Goal: Information Seeking & Learning: Learn about a topic

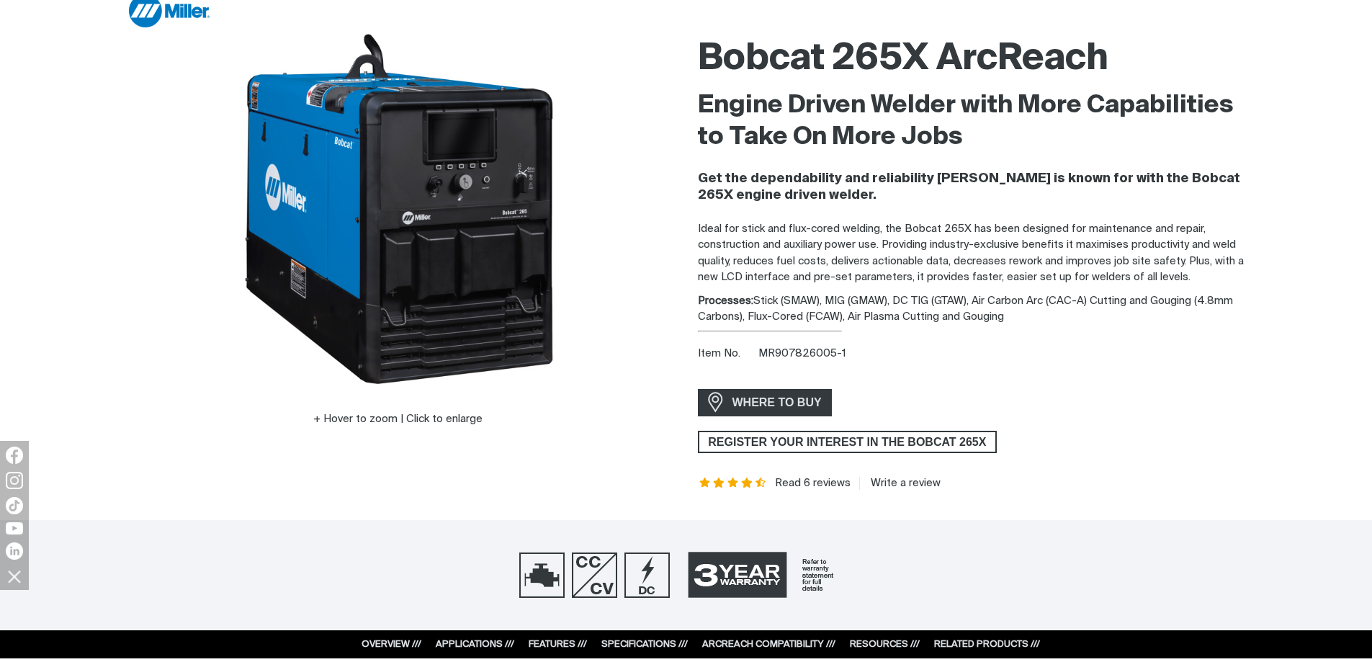
scroll to position [144, 0]
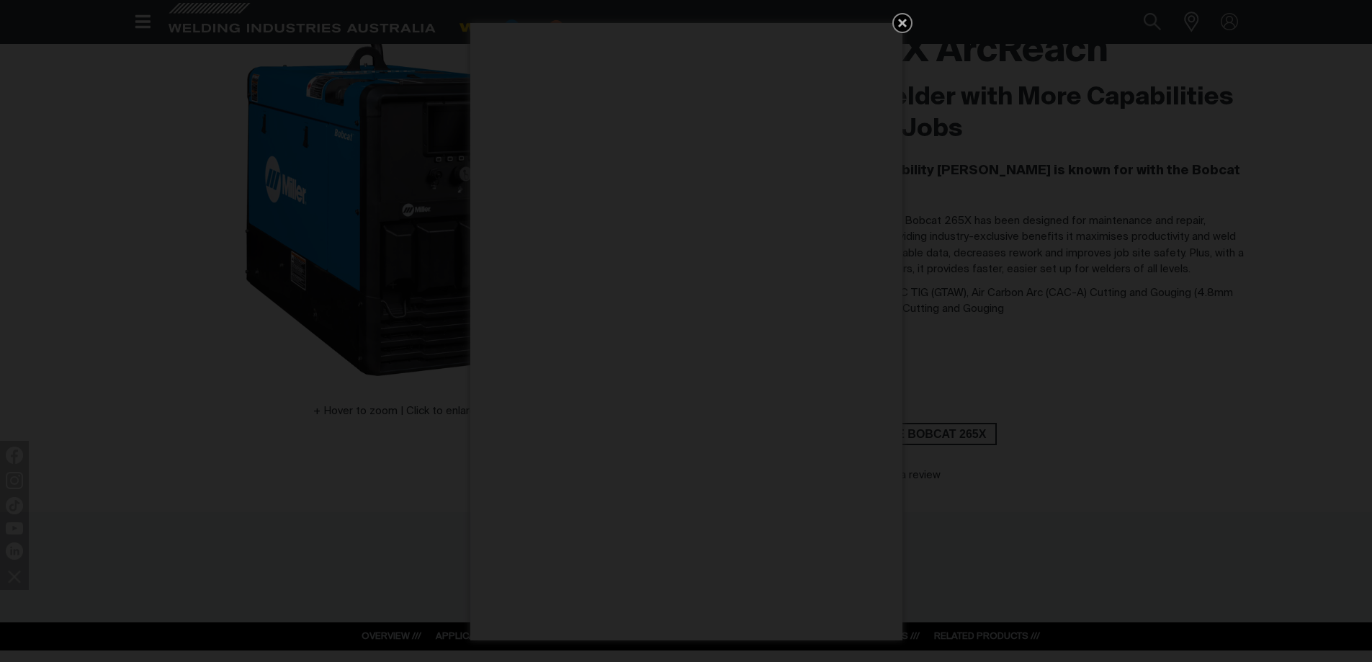
click at [901, 20] on icon "Get 5 WIA Welding Guides Free!" at bounding box center [902, 23] width 9 height 9
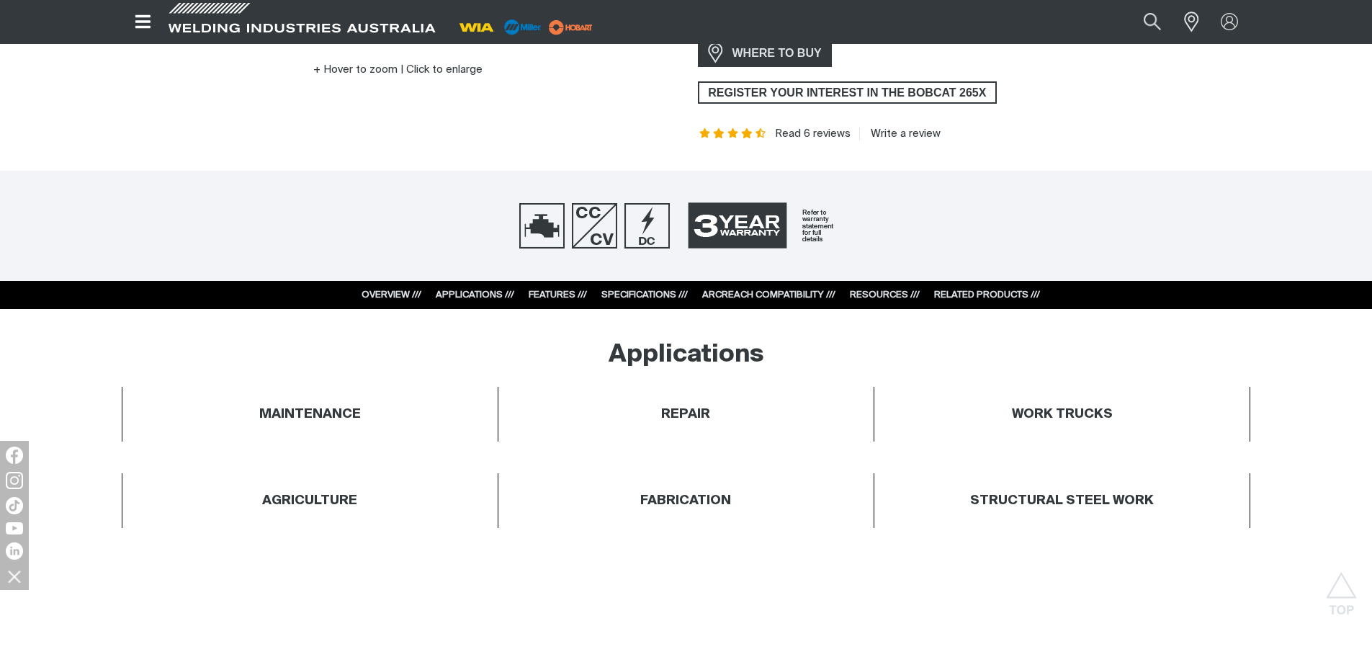
scroll to position [504, 0]
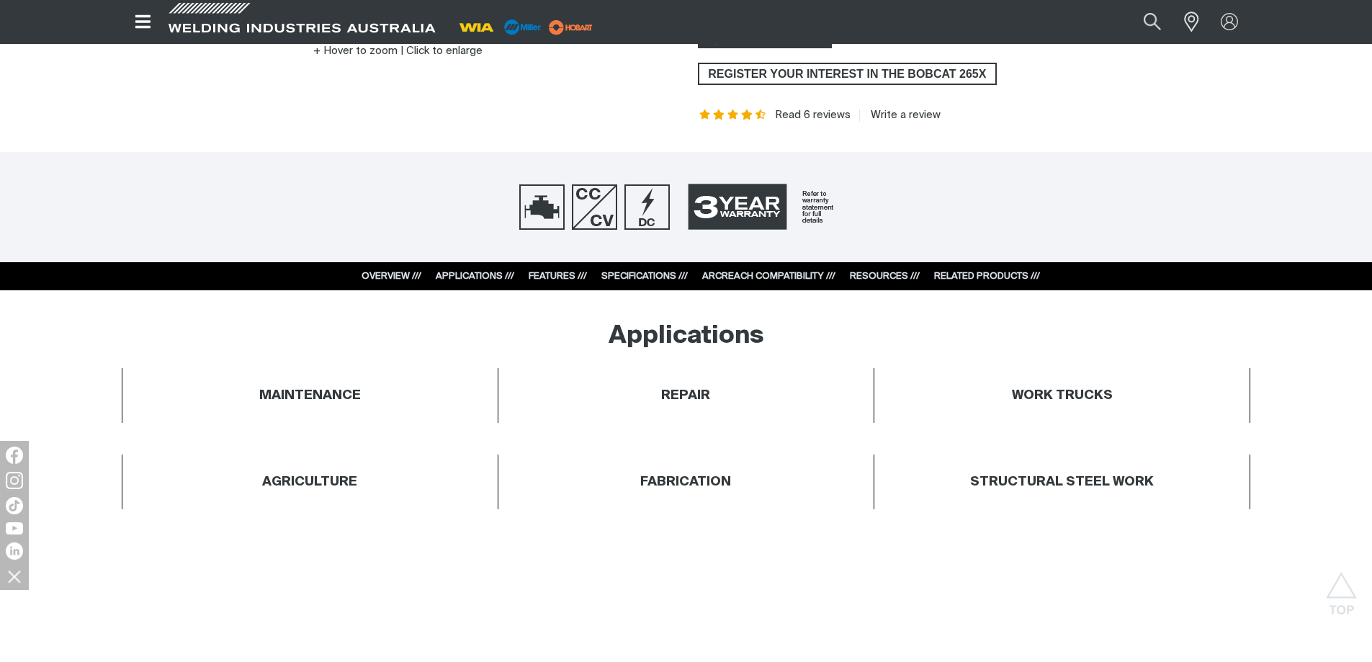
click at [626, 279] on link "SPECIFICATIONS ///" at bounding box center [644, 276] width 86 height 9
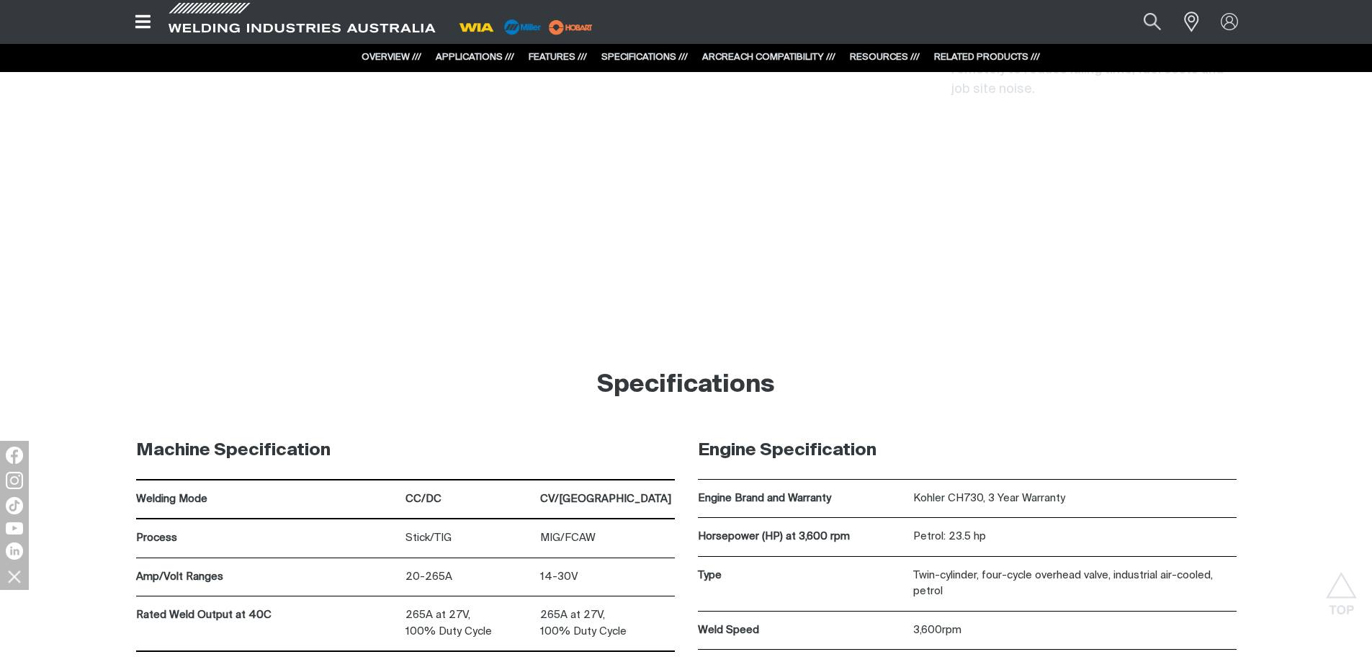
scroll to position [7232, 0]
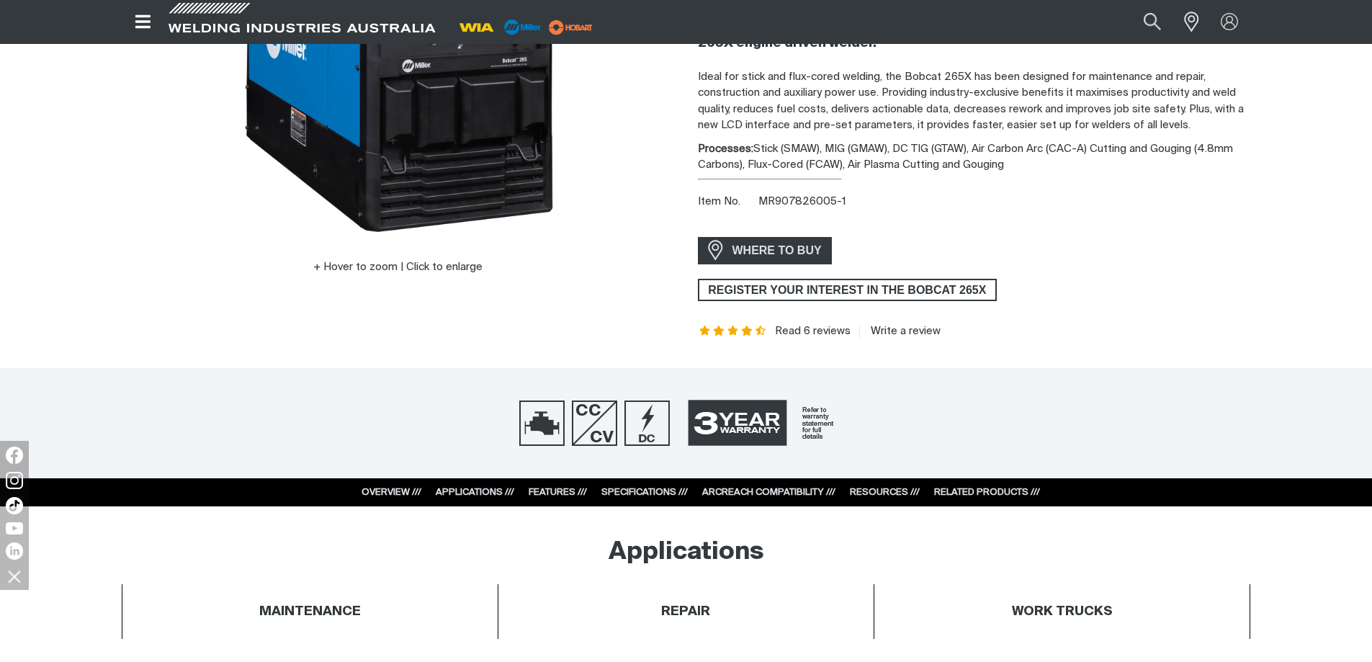
click at [401, 491] on link "OVERVIEW ///" at bounding box center [392, 492] width 60 height 9
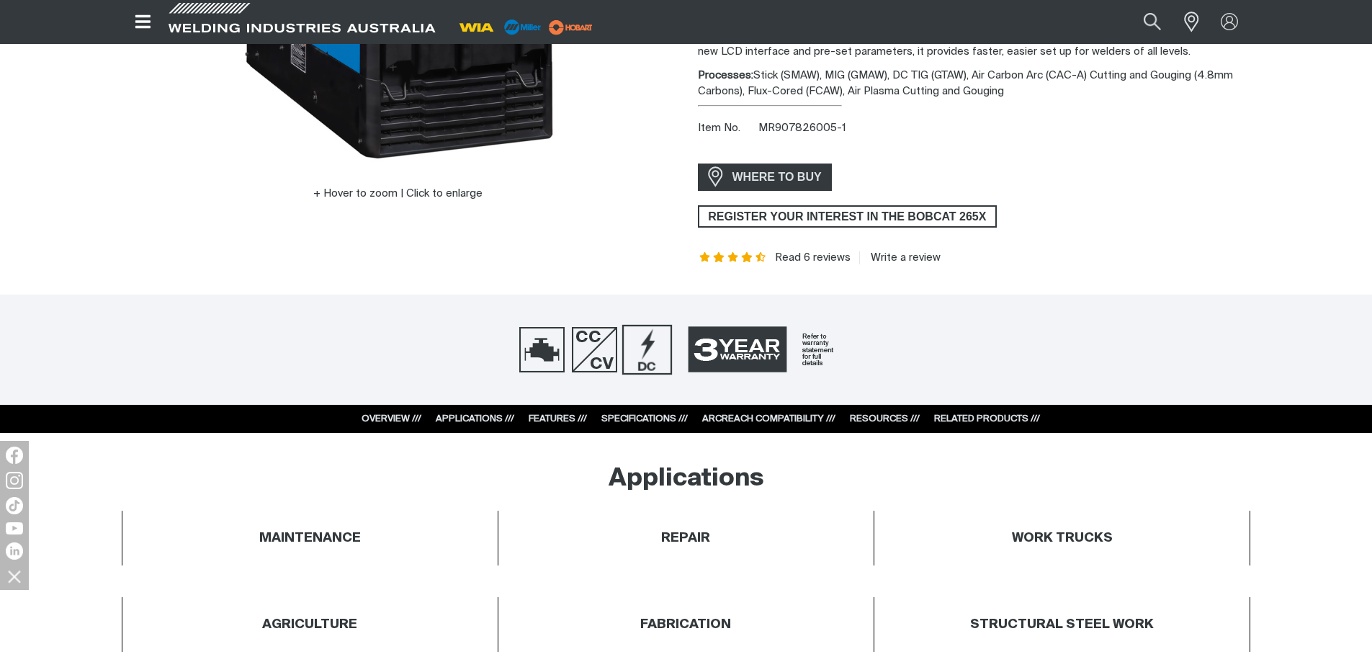
scroll to position [504, 0]
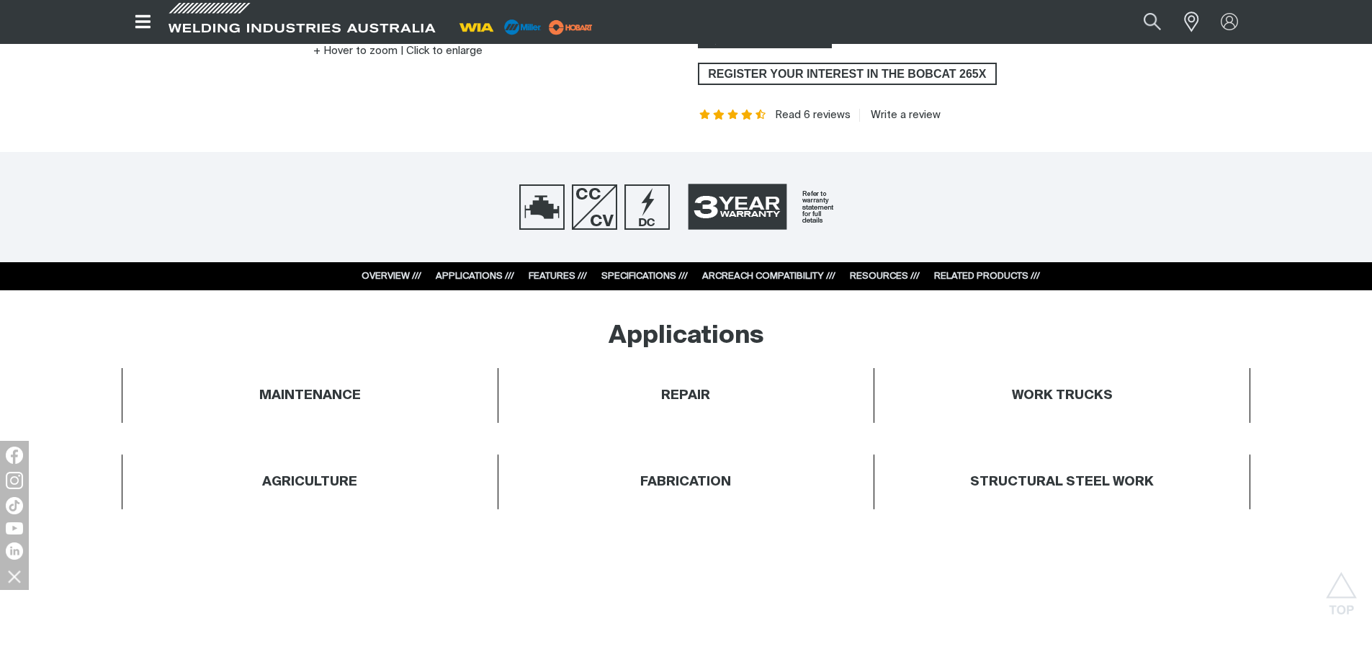
click at [561, 275] on link "FEATURES ///" at bounding box center [558, 276] width 58 height 9
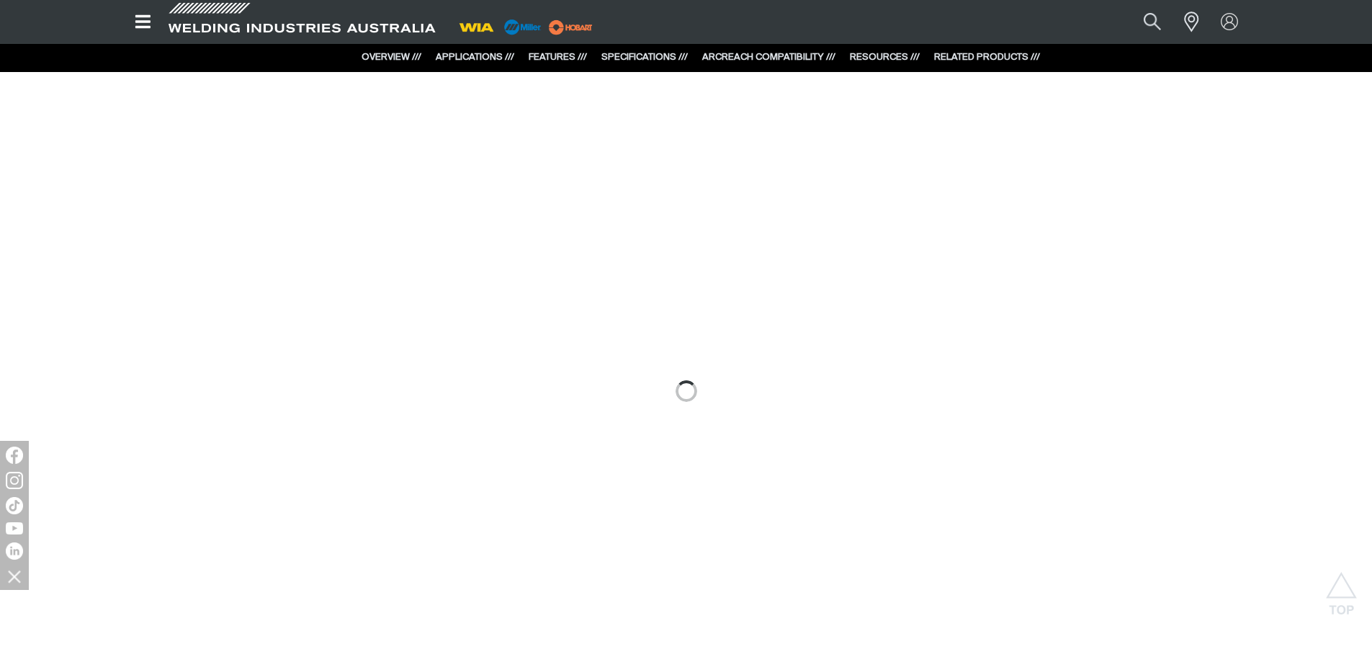
scroll to position [964, 0]
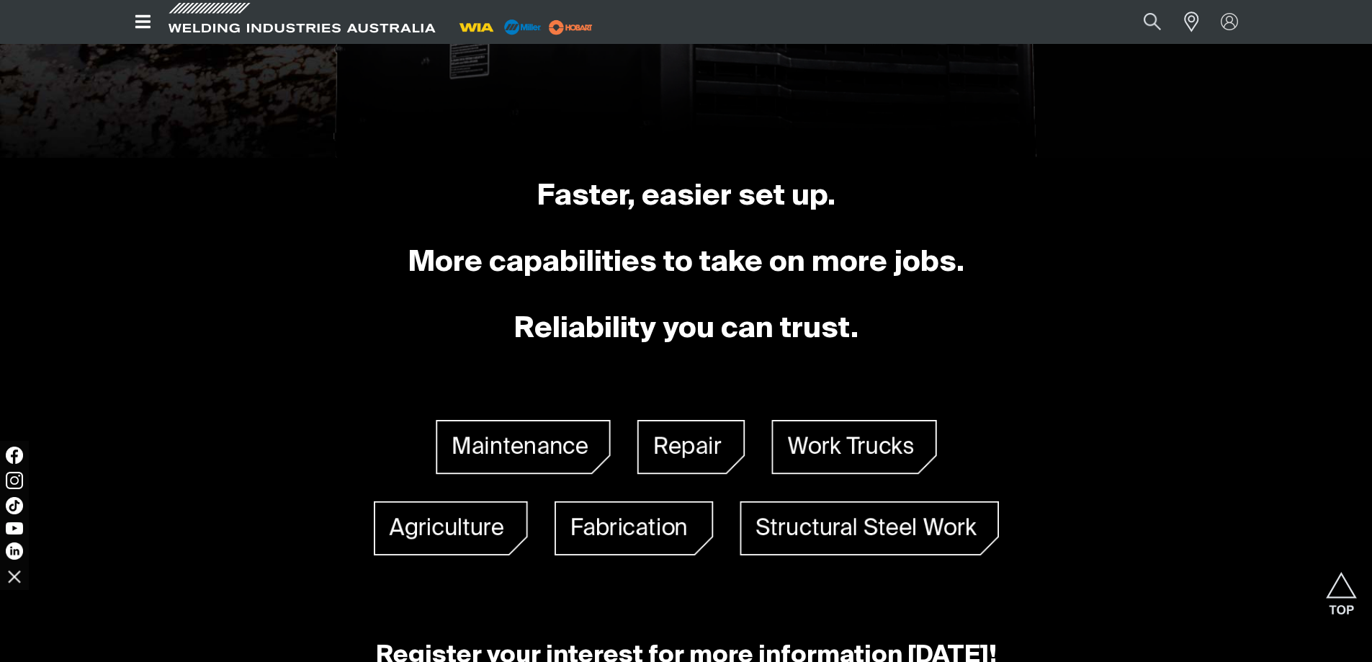
scroll to position [1297, 0]
